Goal: Transaction & Acquisition: Download file/media

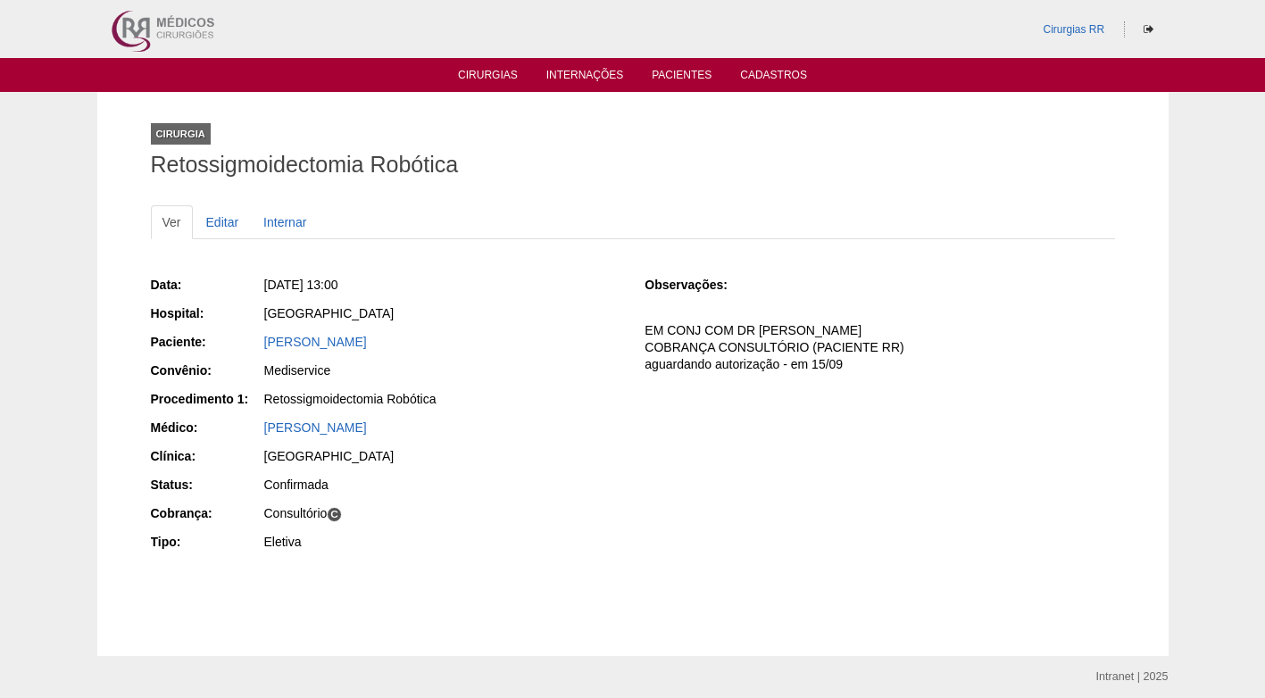
click at [707, 413] on div "Data: [DATE] 13:00 Hospital: [GEOGRAPHIC_DATA] Paciente: [PERSON_NAME] Convênio…" at bounding box center [633, 416] width 964 height 292
drag, startPoint x: 623, startPoint y: 171, endPoint x: 551, endPoint y: 139, distance: 78.8
click at [623, 167] on h1 "Retossigmoidectomia Robótica" at bounding box center [633, 165] width 964 height 22
click at [785, 73] on link "Cadastros" at bounding box center [773, 76] width 67 height 15
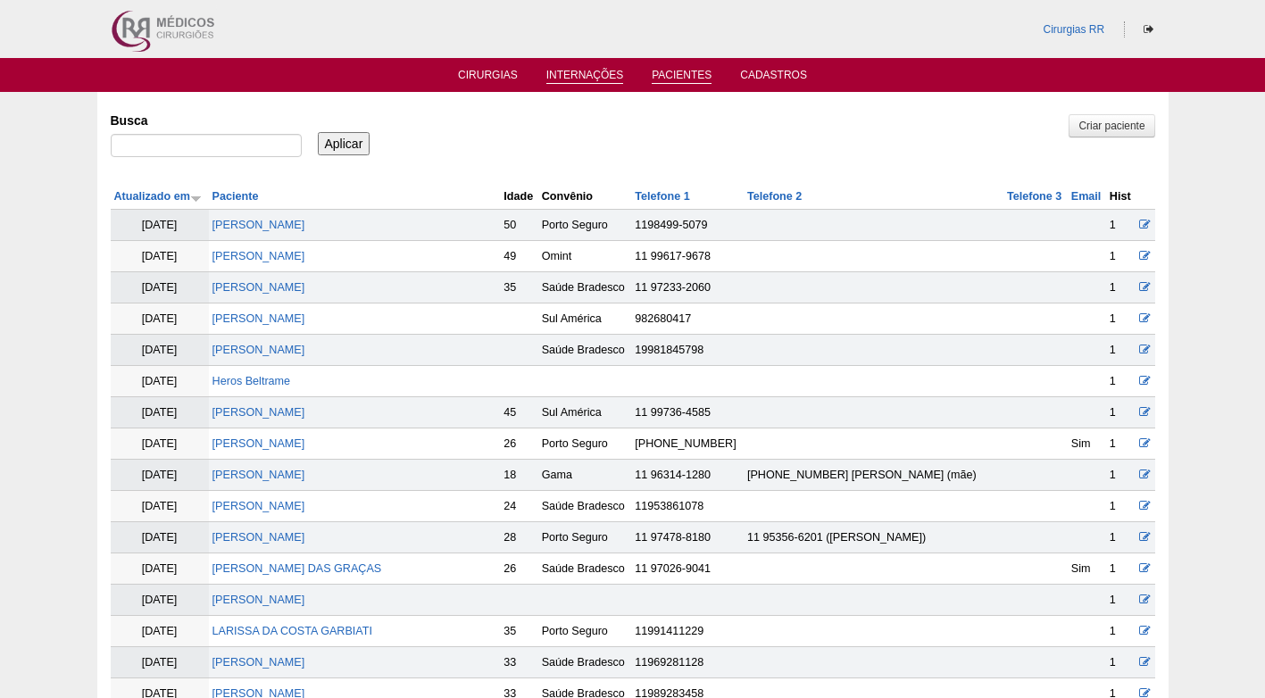
click at [597, 71] on link "Internações" at bounding box center [585, 76] width 78 height 15
click at [481, 73] on link "Cirurgias" at bounding box center [488, 76] width 60 height 15
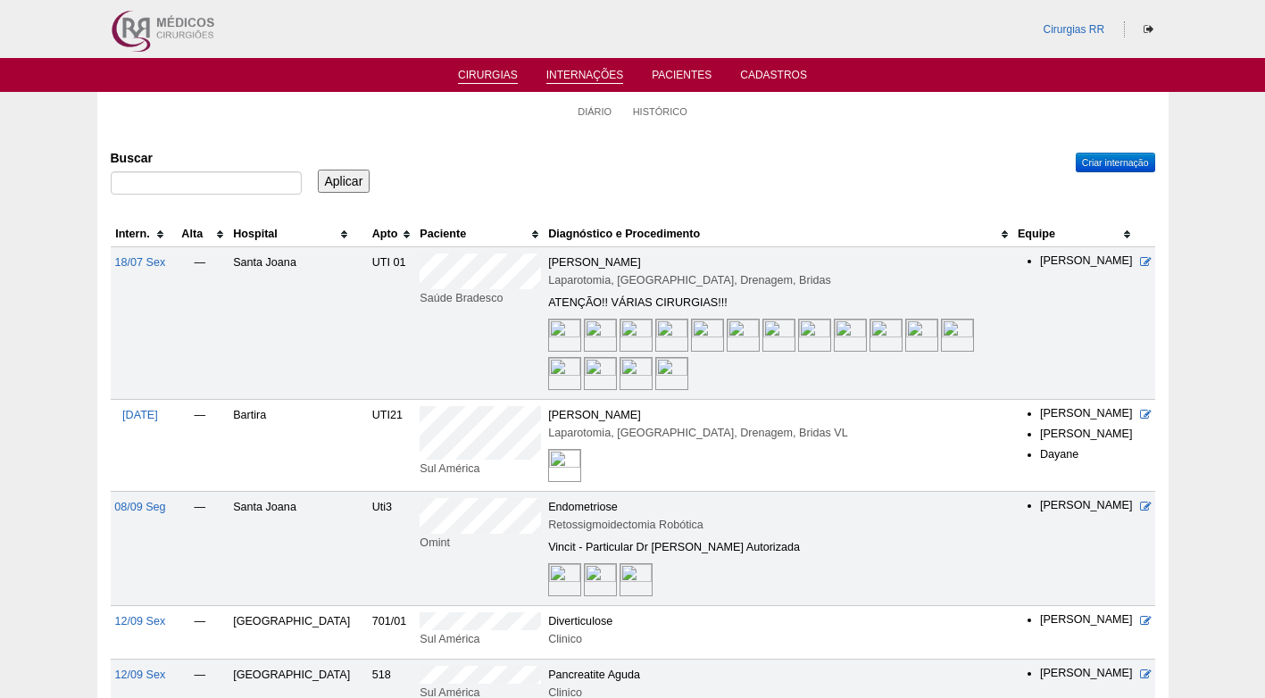
click at [496, 79] on link "Cirurgias" at bounding box center [488, 76] width 60 height 15
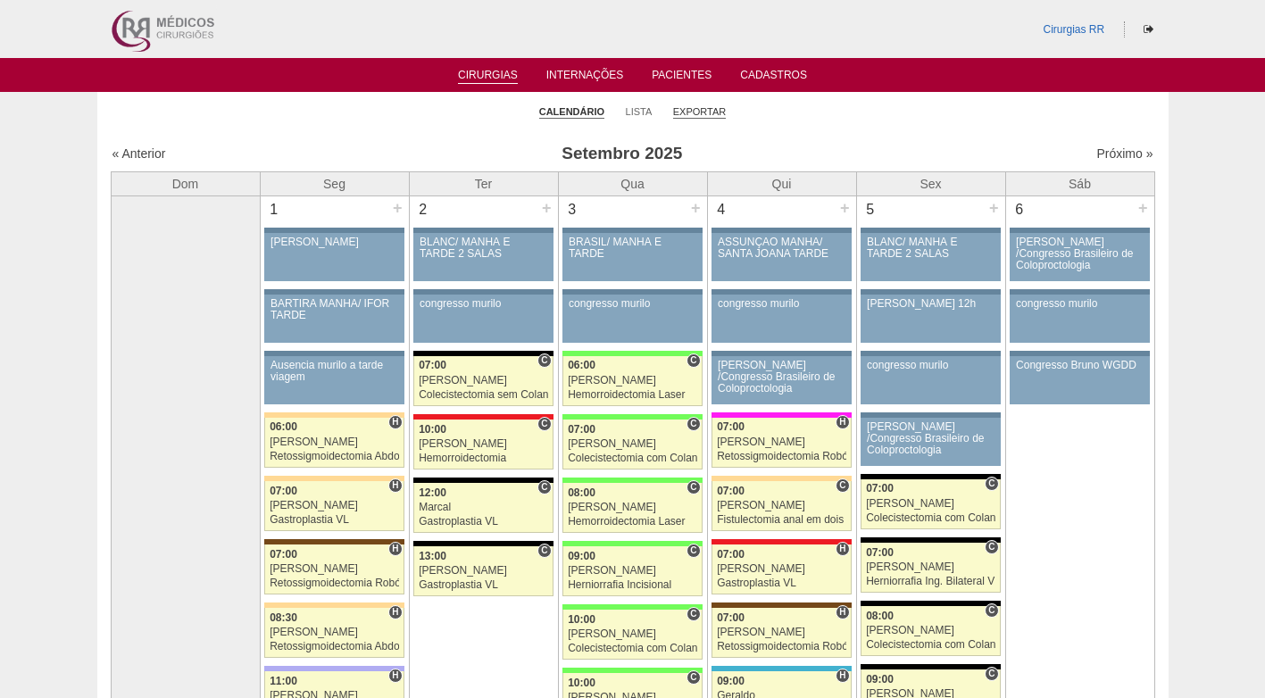
click at [699, 106] on link "Exportar" at bounding box center [700, 111] width 54 height 13
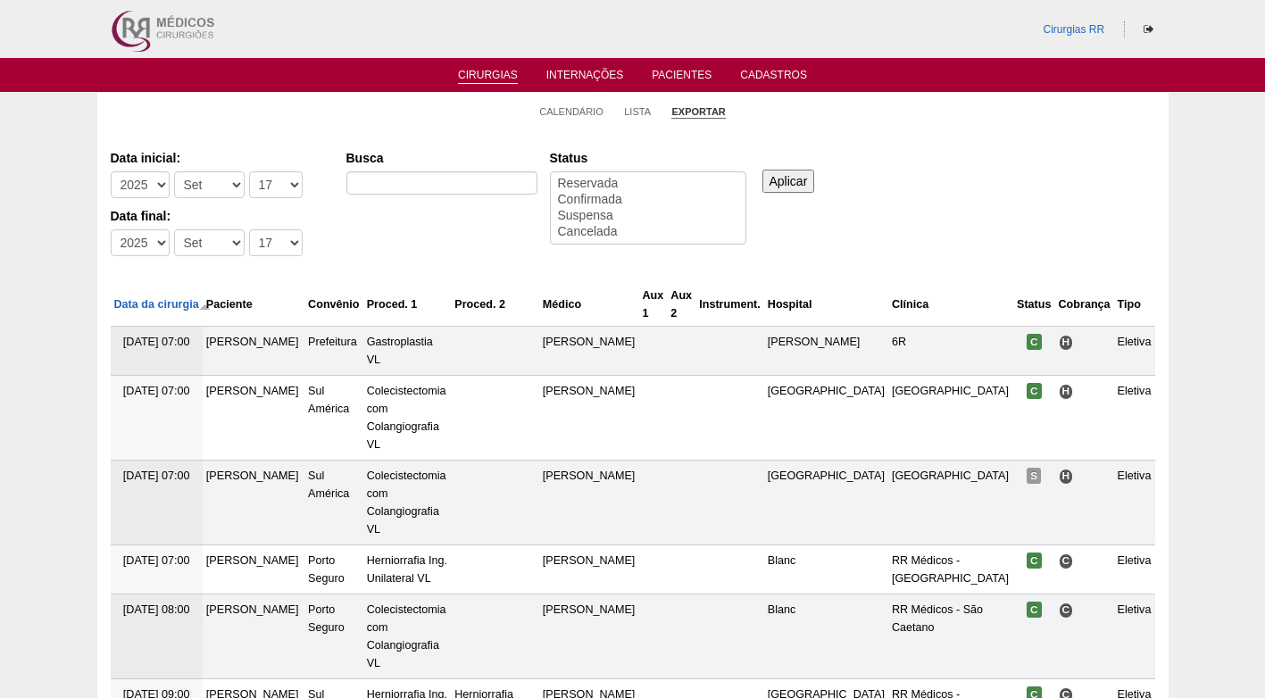
select select
click at [143, 181] on select "-Ano 2011 2012 2013 2014 2015 2016 2017 2018 2019 2020 2021 2022 2023 2024 2025…" at bounding box center [140, 184] width 59 height 27
select select "2021"
click at [111, 171] on select "-Ano 2011 2012 2013 2014 2015 2016 2017 2018 2019 2020 2021 2022 2023 2024 2025…" at bounding box center [140, 184] width 59 height 27
click at [148, 247] on select "-Ano 2011 2012 2013 2014 2015 2016 2017 2018 2019 2020 2021 2022 2023 2024 2025…" at bounding box center [140, 242] width 59 height 27
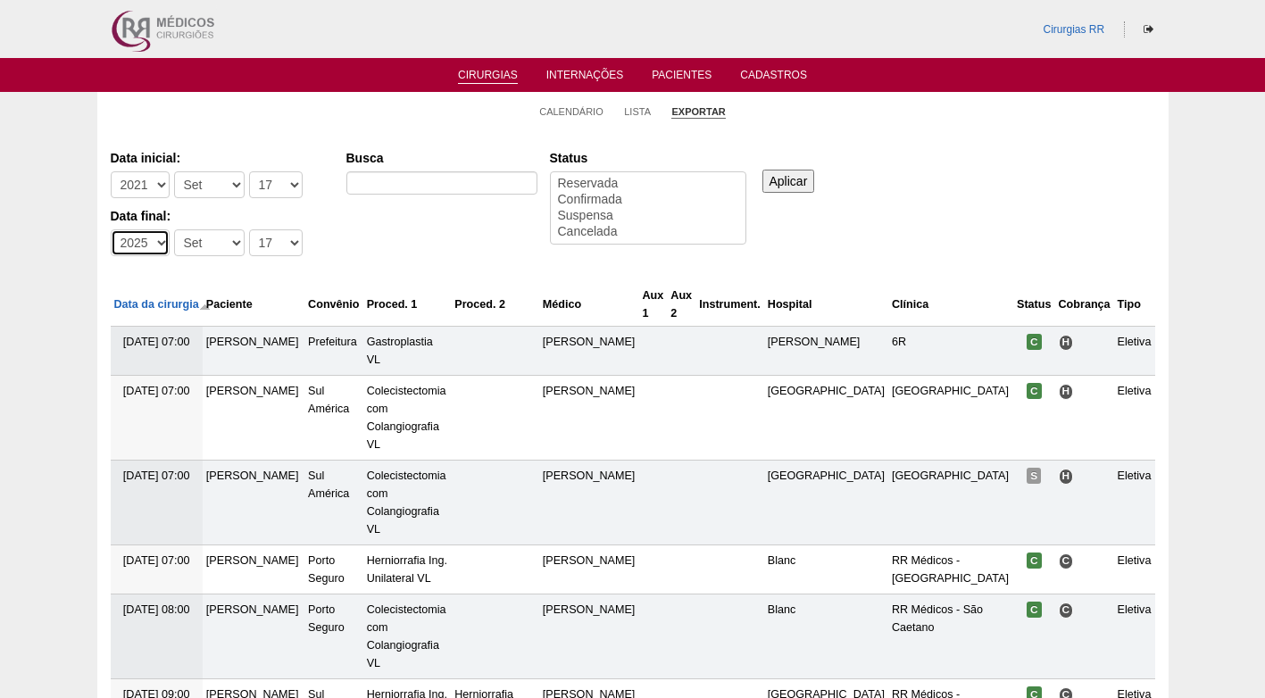
select select "2022"
click at [111, 229] on select "-Ano 2011 2012 2013 2014 2015 2016 2017 2018 2019 2020 2021 2022 2023 2024 2025…" at bounding box center [140, 242] width 59 height 27
click at [211, 171] on select "-Mês Jan Fev Mar Abr Mai Jun Jul Ago Set Out Nov Dez" at bounding box center [209, 184] width 71 height 27
select select "5"
click at [174, 171] on select "-Mês Jan Fev Mar Abr Mai Jun Jul Ago Set Out Nov Dez" at bounding box center [209, 184] width 71 height 27
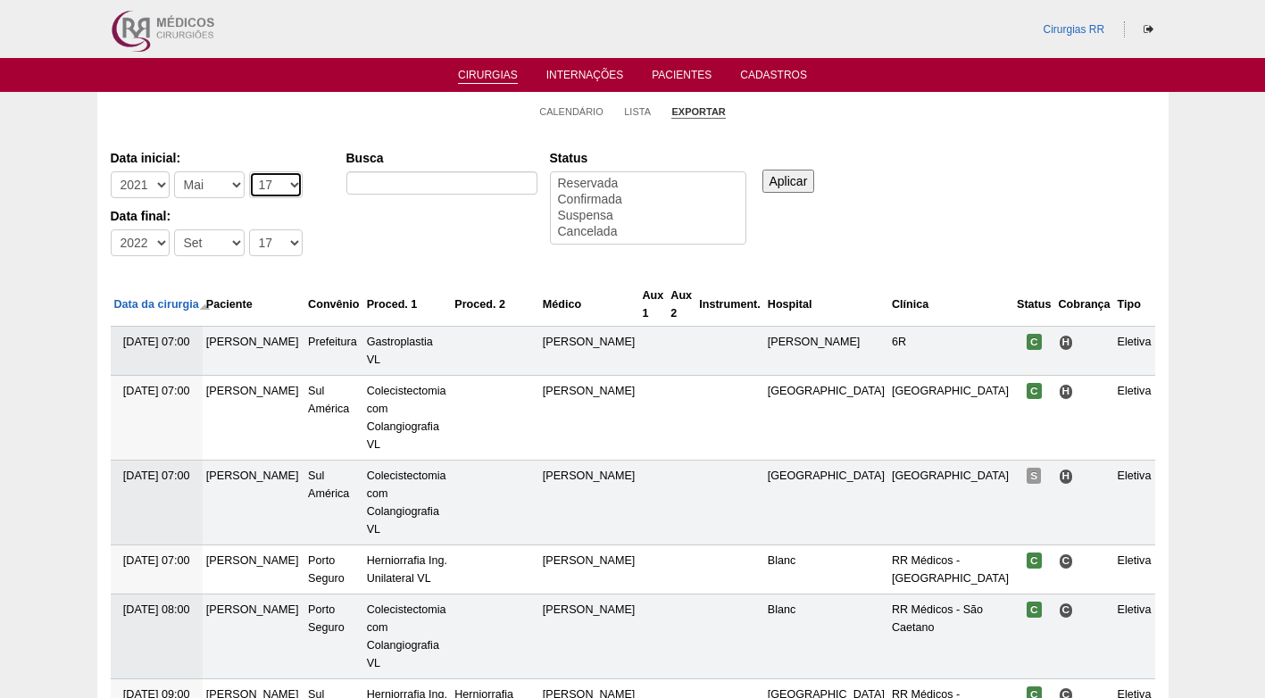
click at [268, 184] on select "-Dia 1 2 3 4 5 6 7 8 9 10 11 12 13 14 15 16 17 18 19 20 21 22 23 24 25 26 27 28…" at bounding box center [276, 184] width 54 height 27
select select "1"
click at [249, 171] on select "-Dia 1 2 3 4 5 6 7 8 9 10 11 12 13 14 15 16 17 18 19 20 21 22 23 24 25 26 27 28…" at bounding box center [276, 184] width 54 height 27
click at [208, 246] on select "-Mês Jan Fev Mar Abr Mai Jun Jul Ago Set Out Nov Dez" at bounding box center [209, 242] width 71 height 27
select select "12"
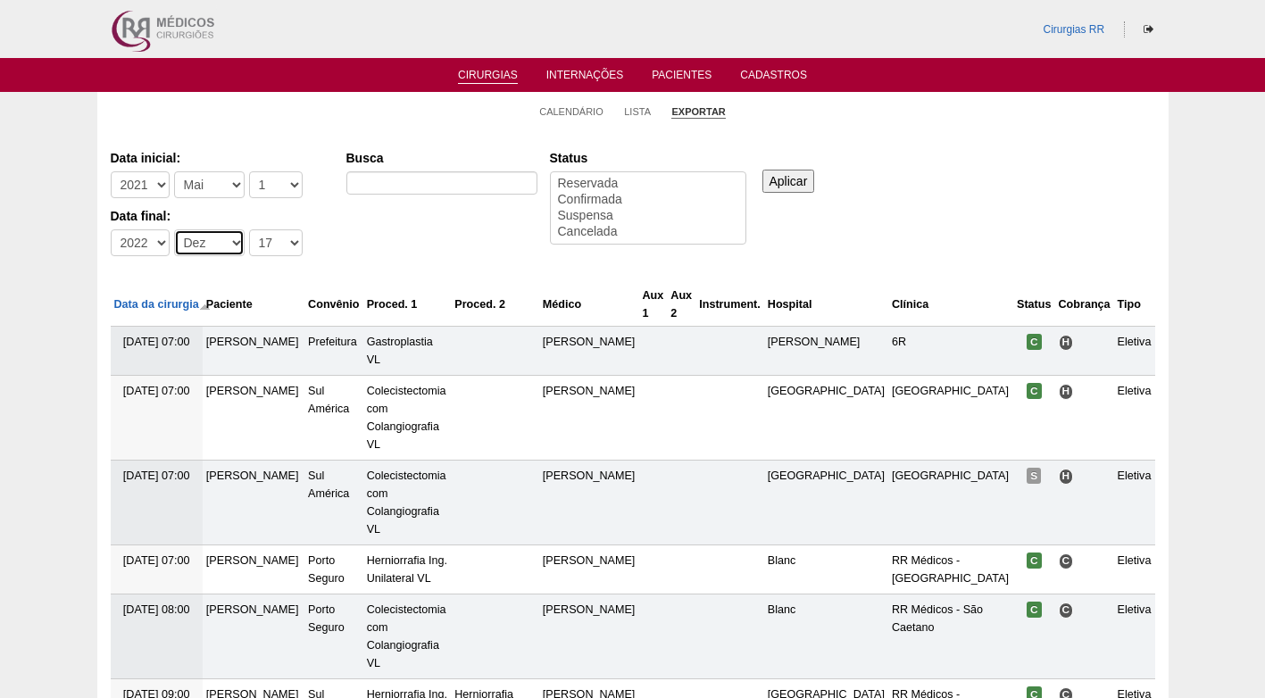
click at [174, 229] on select "-Mês Jan Fev Mar Abr Mai Jun Jul Ago Set Out Nov Dez" at bounding box center [209, 242] width 71 height 27
click at [278, 241] on select "-Dia 1 2 3 4 5 6 7 8 9 10 11 12 13 14 15 16 17 18 19 20 21 22 23 24 25 26 27 28…" at bounding box center [276, 242] width 54 height 27
select select "31"
click at [249, 229] on select "-Dia 1 2 3 4 5 6 7 8 9 10 11 12 13 14 15 16 17 18 19 20 21 22 23 24 25 26 27 28…" at bounding box center [276, 242] width 54 height 27
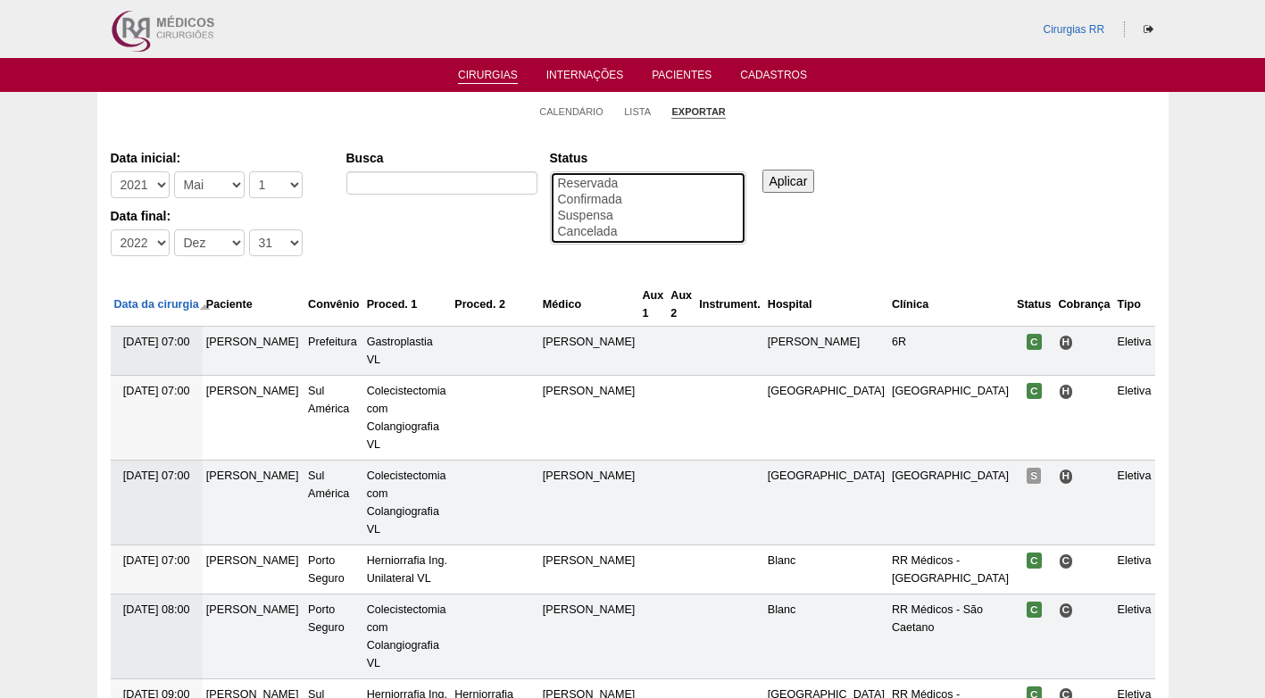
select select "conf"
click at [608, 198] on option "Confirmada" at bounding box center [648, 200] width 184 height 16
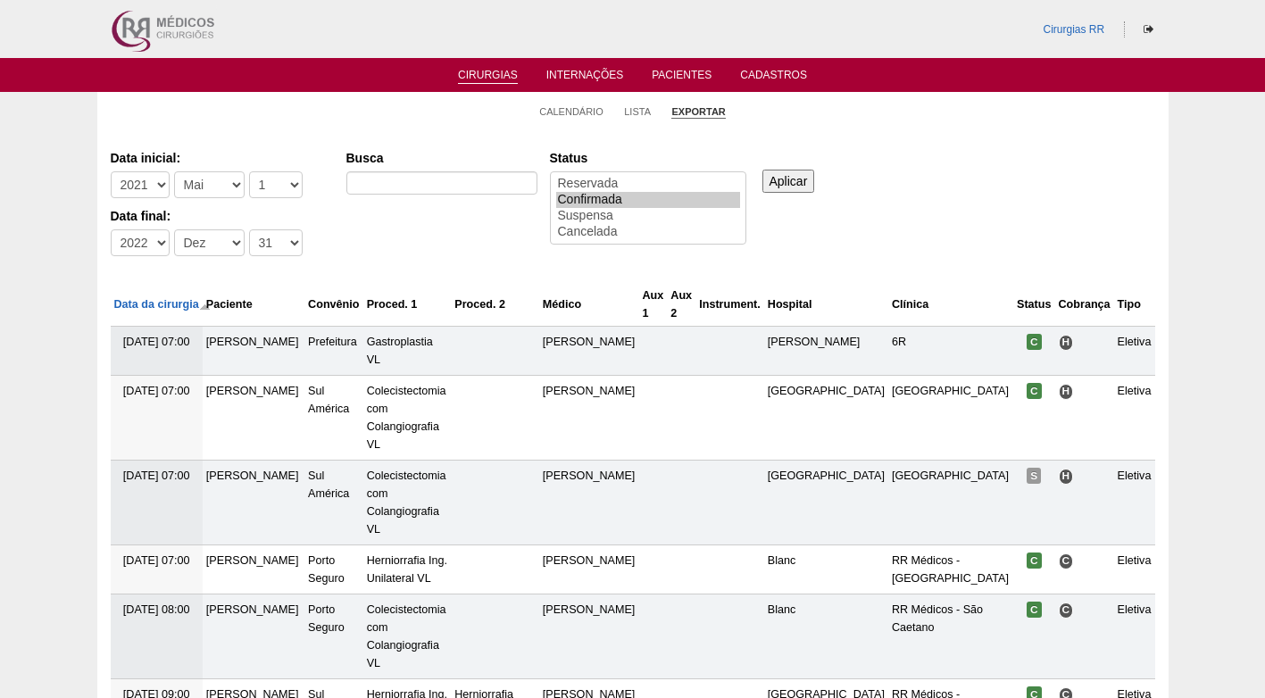
click at [783, 184] on input "Aplicar" at bounding box center [789, 181] width 53 height 23
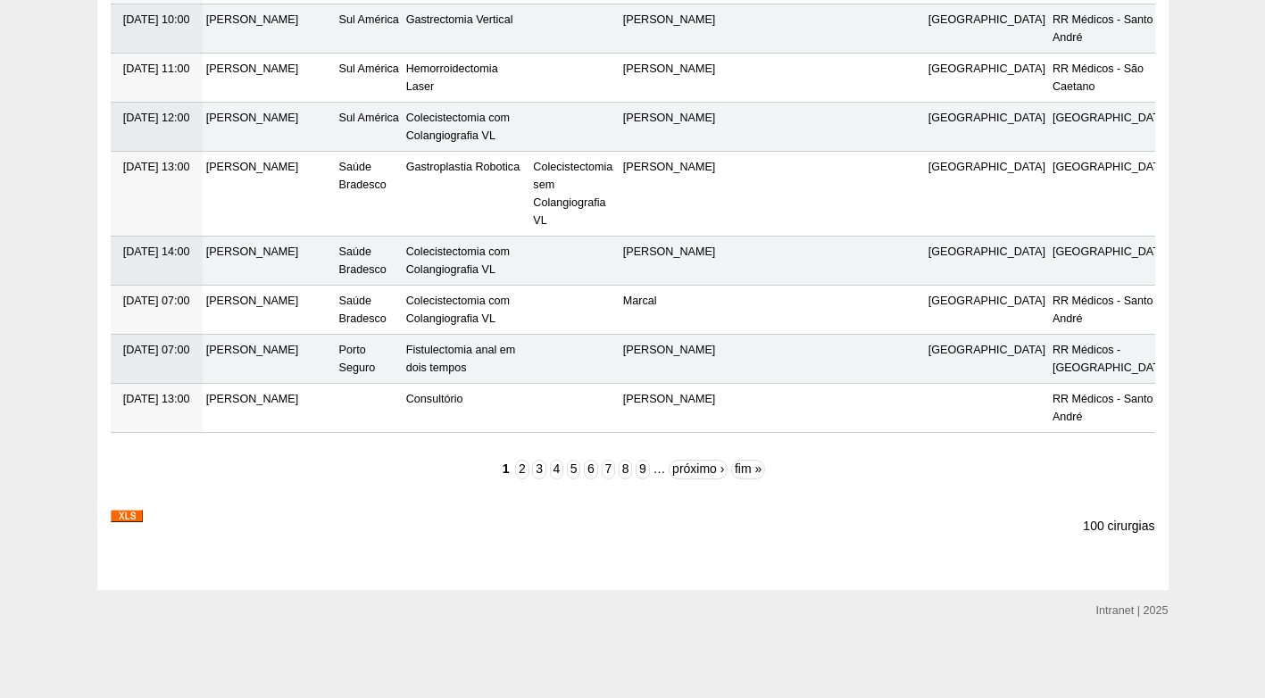
scroll to position [5519, 0]
click at [113, 513] on img at bounding box center [127, 516] width 32 height 13
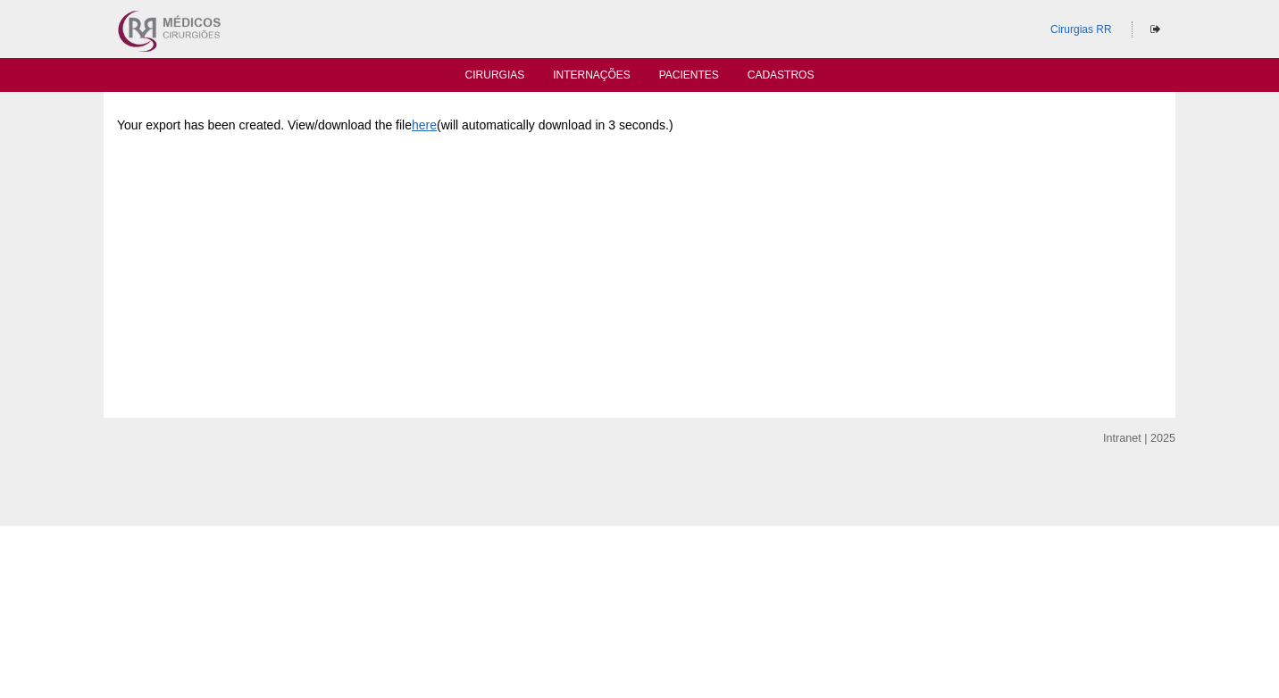
click at [482, 169] on div "Your export has been created. View/download the file here (will automatically d…" at bounding box center [639, 239] width 1045 height 268
click at [541, 399] on div "Data export successful Your export has been created. View/download the file her…" at bounding box center [640, 255] width 1072 height 326
